Goal: Information Seeking & Learning: Learn about a topic

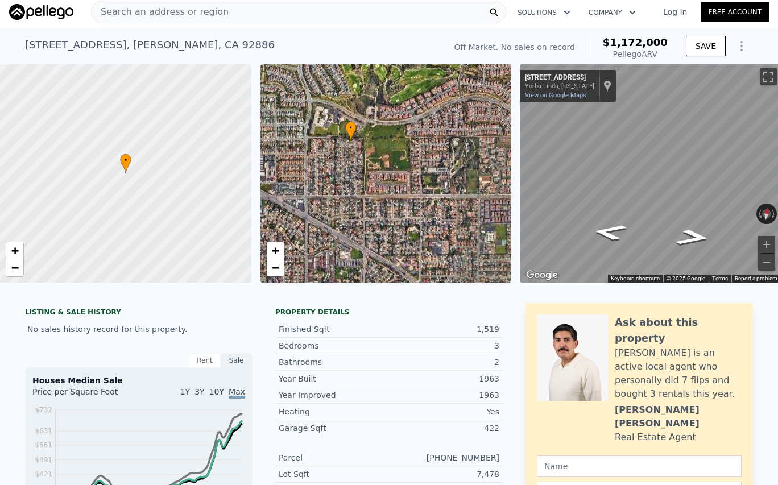
scroll to position [0, 16]
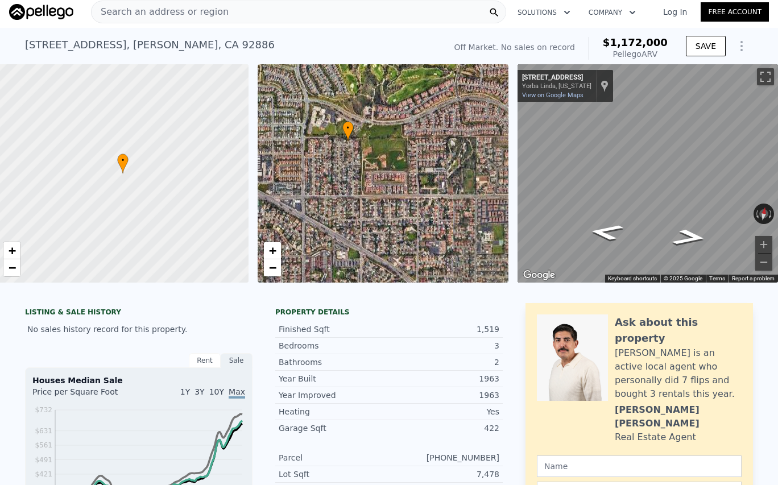
click at [252, 11] on div "Search an address or region" at bounding box center [298, 12] width 415 height 23
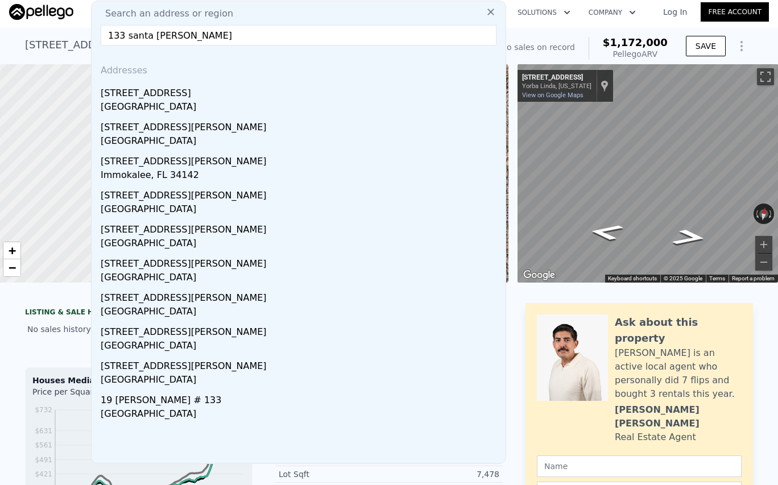
scroll to position [0, 0]
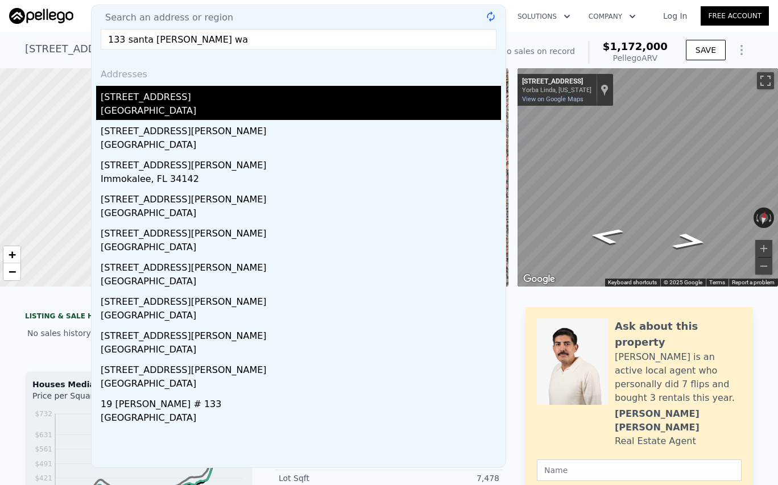
type input "[STREET_ADDRESS][PERSON_NAME]"
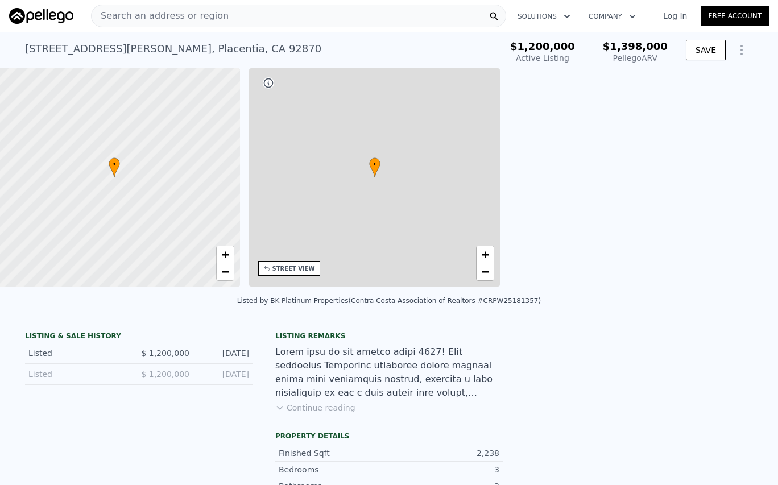
scroll to position [0, 265]
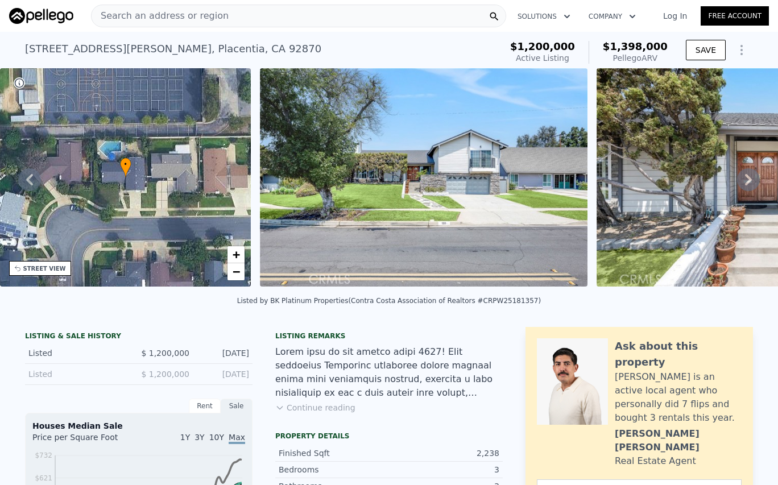
click at [358, 16] on div "Search an address or region" at bounding box center [298, 16] width 415 height 23
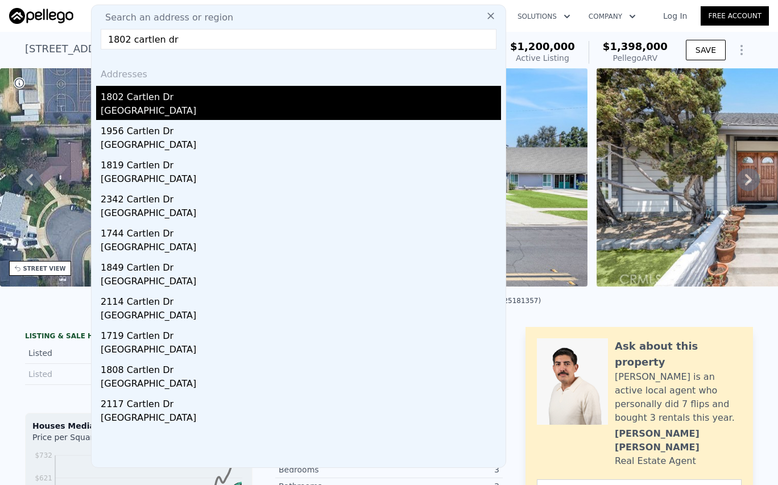
type input "1802 cartlen dr"
click at [362, 100] on div "1802 Cartlen Dr" at bounding box center [301, 95] width 401 height 18
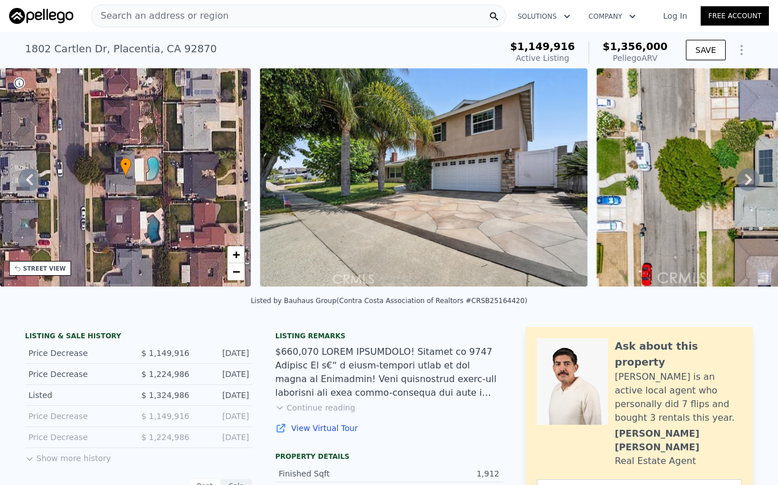
click at [186, 14] on span "Search an address or region" at bounding box center [160, 16] width 137 height 14
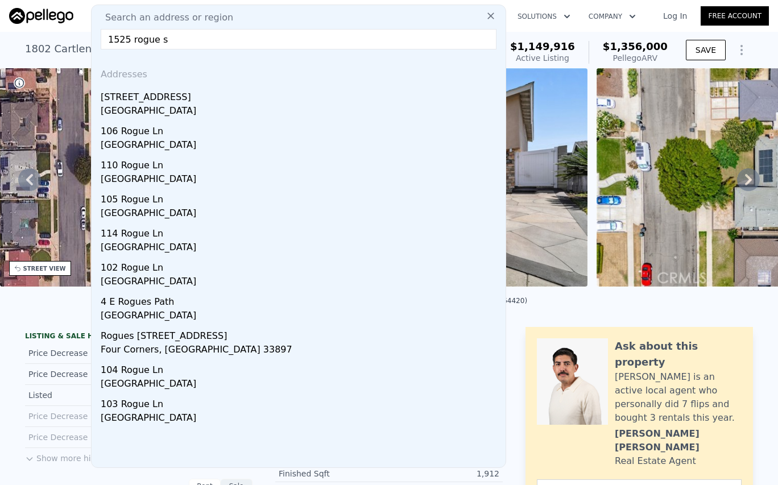
type input "[STREET_ADDRESS]"
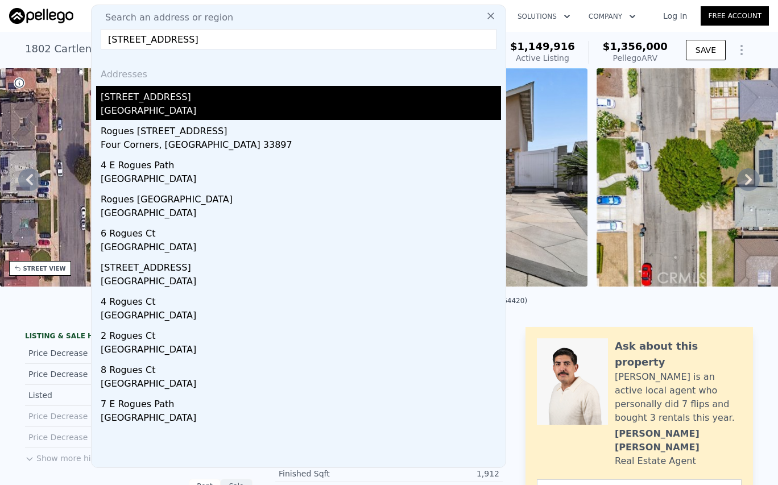
type input "1"
type input "3"
type input "1544"
type input "2195"
type input "6654"
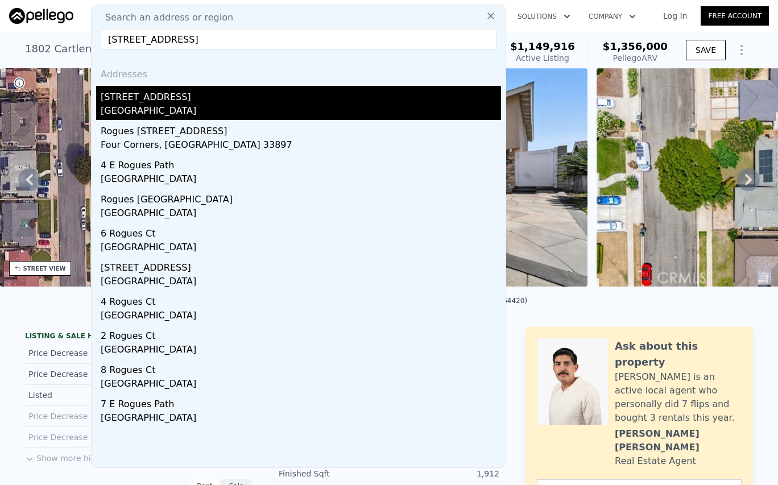
type input "8455"
checkbox input "false"
type input "$ 1,386,000"
type input "$ 257,228"
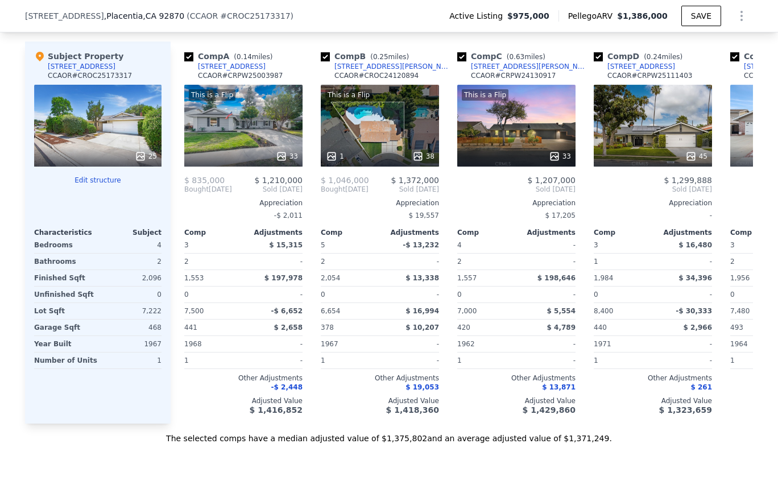
scroll to position [1140, 0]
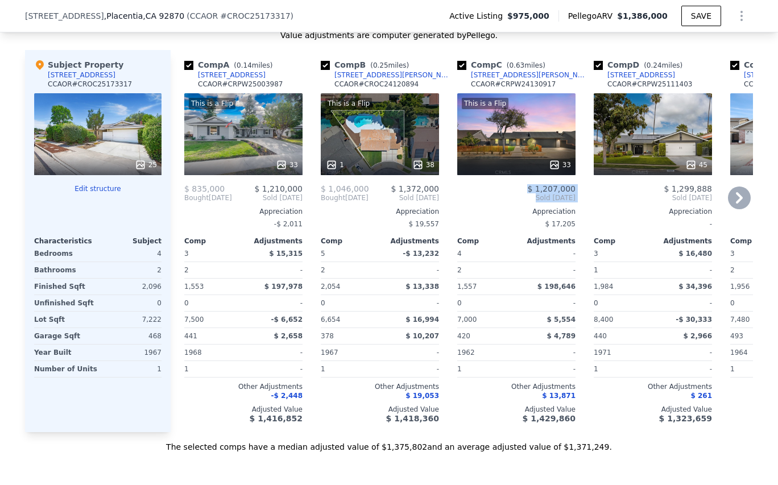
drag, startPoint x: 491, startPoint y: 151, endPoint x: 490, endPoint y: 217, distance: 66.6
click at [490, 217] on div "Comp C ( 0.63 miles) [STREET_ADDRESS][PERSON_NAME] CCAOR # CRPW24130917 This is…" at bounding box center [516, 241] width 127 height 382
click at [453, 199] on div "Comp C ( 0.63 miles) [STREET_ADDRESS][PERSON_NAME] CCAOR # CRPW24130917 This is…" at bounding box center [516, 241] width 127 height 382
click at [392, 125] on div "This is a Flip 1 38" at bounding box center [380, 134] width 118 height 82
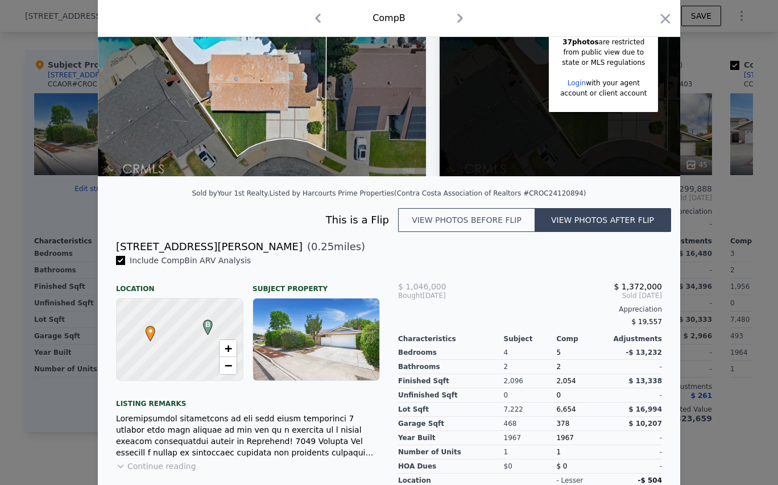
scroll to position [247, 0]
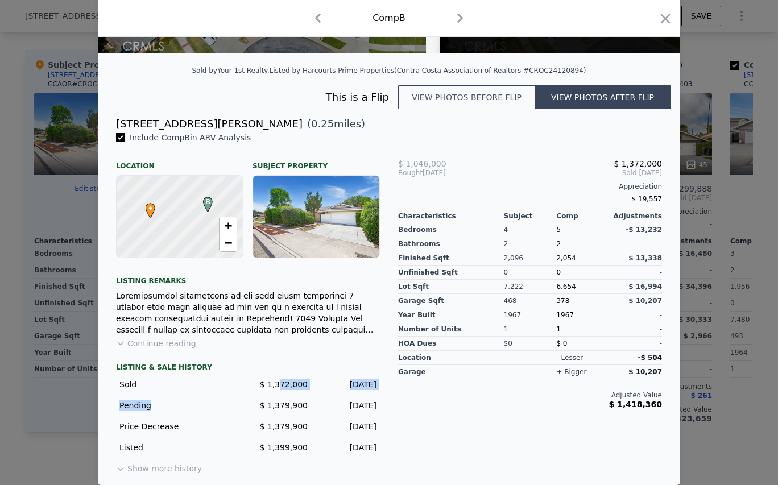
drag, startPoint x: 278, startPoint y: 389, endPoint x: 305, endPoint y: 398, distance: 28.6
click at [305, 398] on div "LISTING & SALE HISTORY Sold $ 1,372,000 [DATE] Pending $ 1,379,900 [DATE] Price…" at bounding box center [248, 419] width 264 height 113
click at [307, 429] on div "Price Decrease $ 1,379,900 [DATE]" at bounding box center [248, 426] width 264 height 21
drag, startPoint x: 300, startPoint y: 387, endPoint x: 311, endPoint y: 432, distance: 46.2
click at [311, 432] on div "LISTING & SALE HISTORY Sold $ 1,372,000 [DATE] Pending $ 1,379,900 [DATE] Price…" at bounding box center [248, 419] width 264 height 113
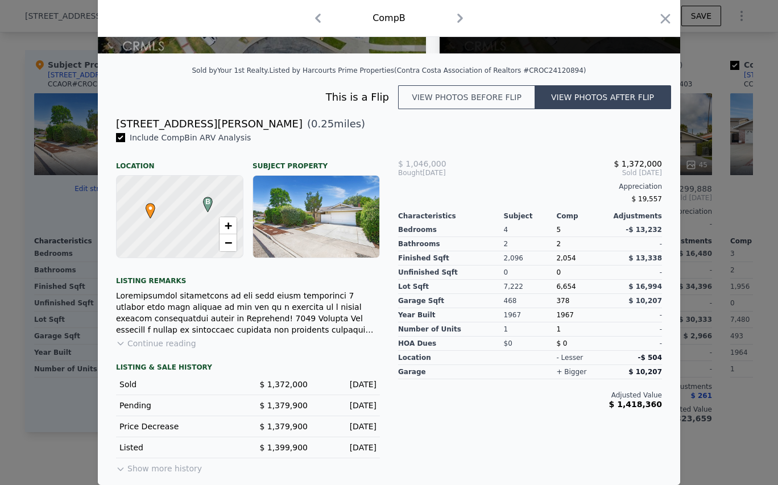
click at [294, 313] on div at bounding box center [248, 313] width 264 height 46
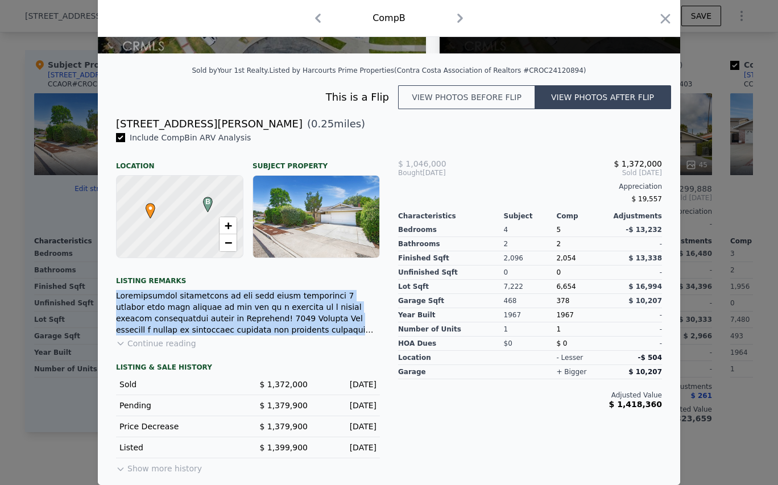
drag, startPoint x: 260, startPoint y: 288, endPoint x: 265, endPoint y: 328, distance: 40.2
click at [265, 328] on div "Include Comp B in ARV Analysis Location Subject Property B • + − Listing remark…" at bounding box center [248, 304] width 282 height 344
click at [315, 316] on div at bounding box center [248, 313] width 264 height 46
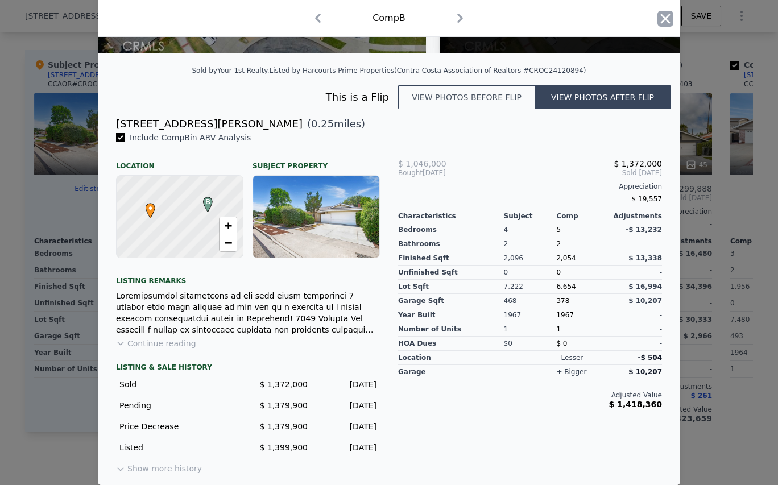
click at [668, 16] on icon "button" at bounding box center [666, 19] width 16 height 16
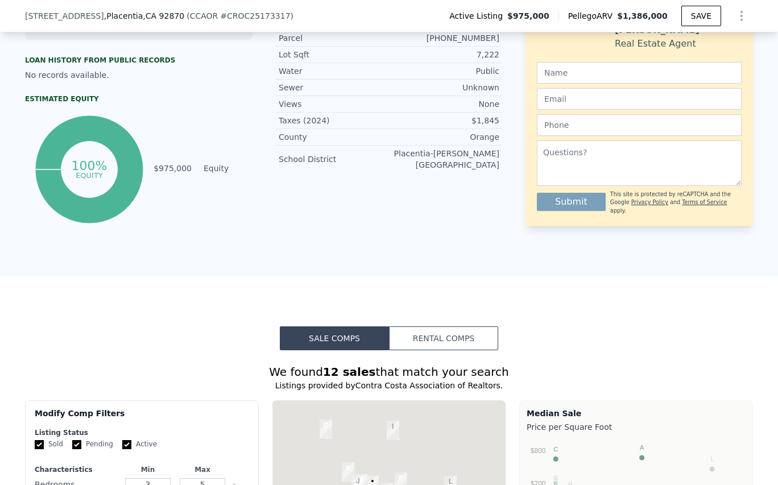
scroll to position [369, 0]
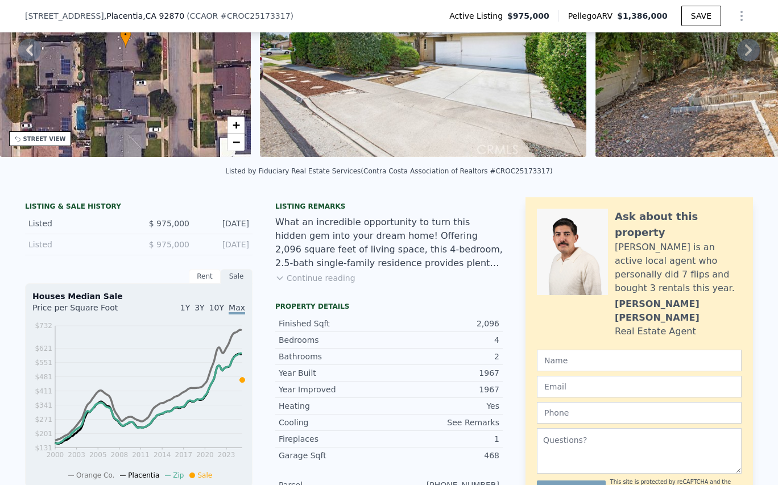
scroll to position [4, 0]
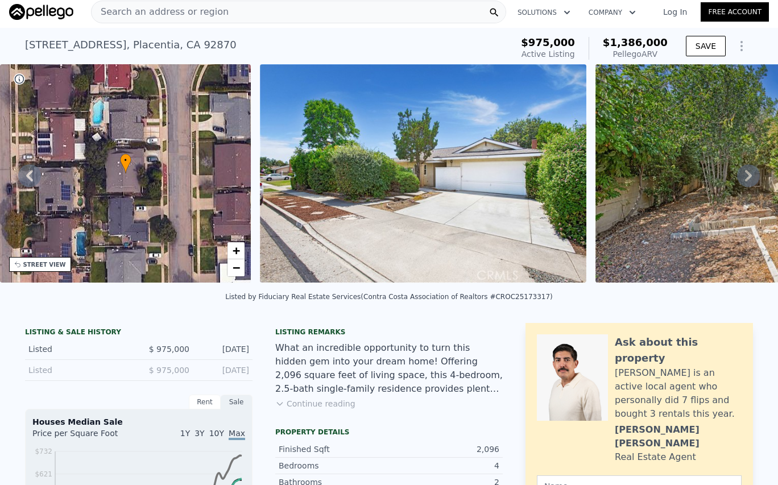
type input "2"
type input "2.5"
type input "1395"
type input "2054"
type input "6478"
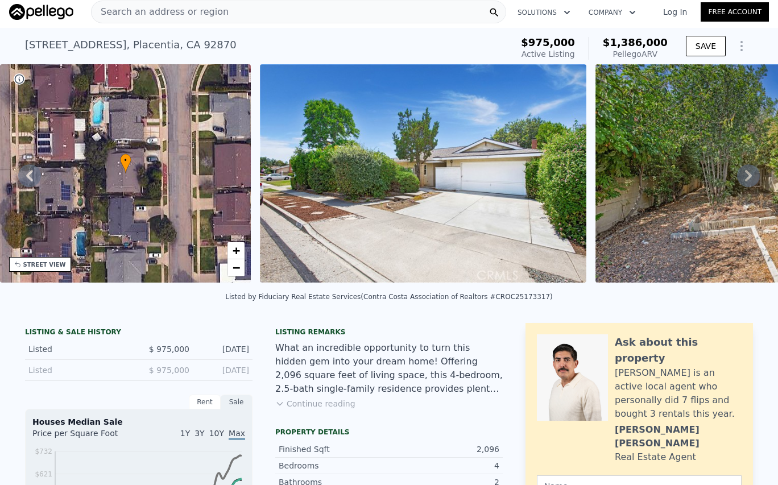
type input "8307"
type input "$ 1,356,000"
type input "$ 38,165"
checkbox input "true"
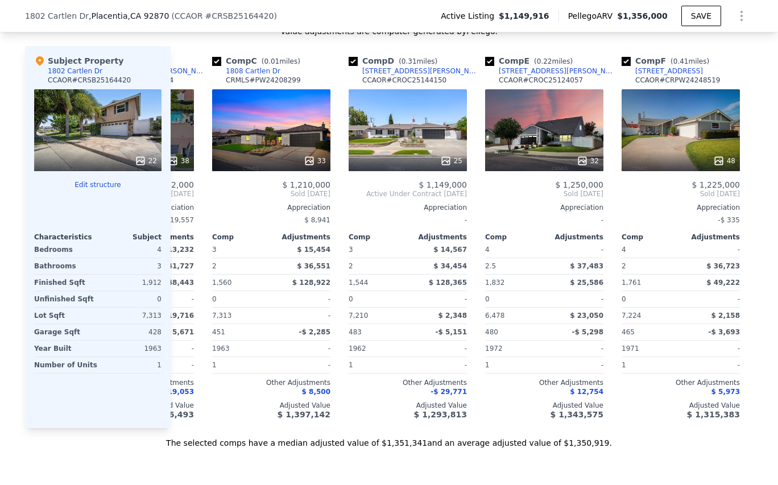
scroll to position [0, 304]
